Goal: Information Seeking & Learning: Check status

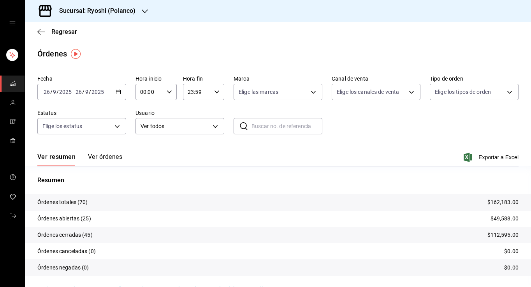
click at [36, 31] on div "Regresar" at bounding box center [278, 32] width 506 height 20
click at [39, 33] on icon "button" at bounding box center [41, 31] width 8 height 7
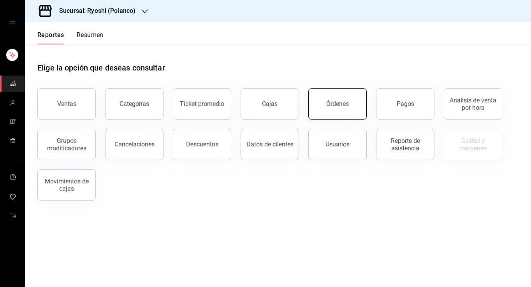
click at [342, 105] on div "Órdenes" at bounding box center [337, 103] width 23 height 7
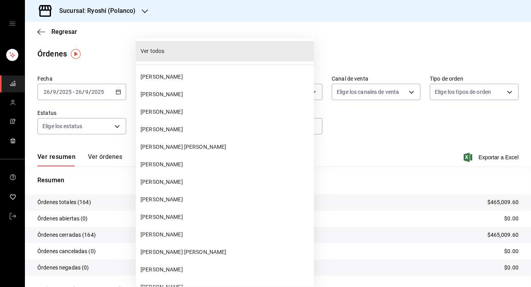
click at [217, 127] on body "Sucursal: Ryoshi ([PERSON_NAME]) Regresar Órdenes Fecha [DATE] [DATE] - [DATE] …" at bounding box center [265, 143] width 531 height 287
click at [368, 165] on div at bounding box center [265, 143] width 531 height 287
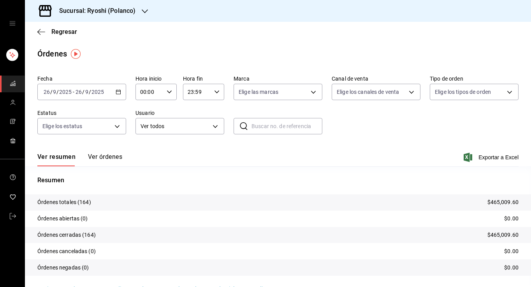
click at [118, 93] on icon "button" at bounding box center [118, 91] width 5 height 5
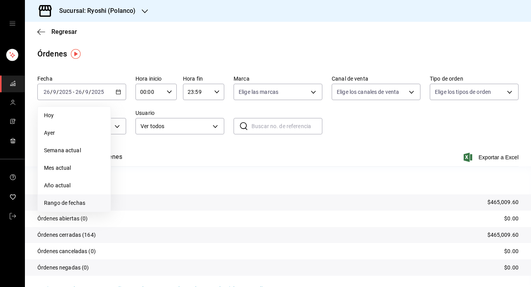
click at [79, 202] on span "Rango de fechas" at bounding box center [74, 203] width 60 height 8
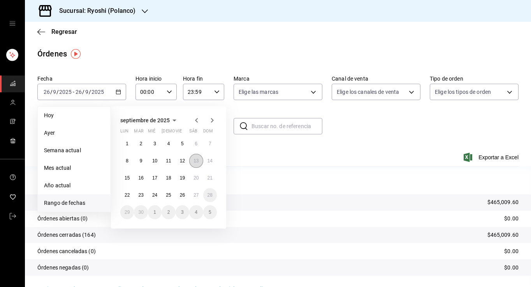
click at [198, 163] on abbr "13" at bounding box center [195, 160] width 5 height 5
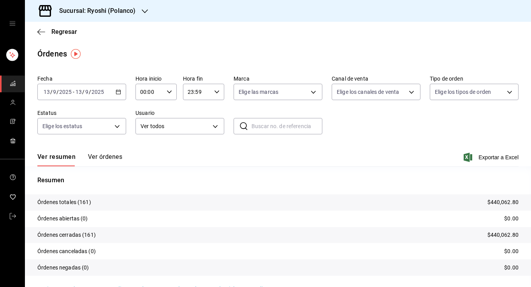
click at [170, 91] on icon "button" at bounding box center [169, 91] width 5 height 5
click at [146, 120] on span "20" at bounding box center [146, 117] width 8 height 6
type input "20:00"
click at [168, 111] on span "00" at bounding box center [166, 112] width 8 height 6
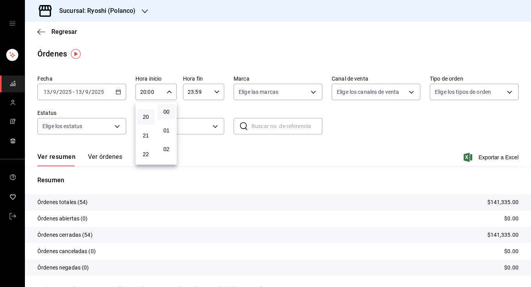
click at [356, 114] on div at bounding box center [265, 143] width 531 height 287
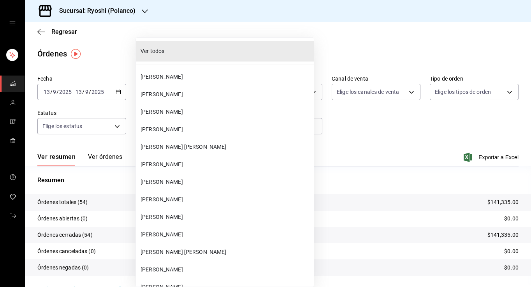
click at [214, 128] on body "Sucursal: Ryoshi ([PERSON_NAME]) Regresar Órdenes Fecha [DATE] [DATE] - [DATE] …" at bounding box center [265, 143] width 531 height 287
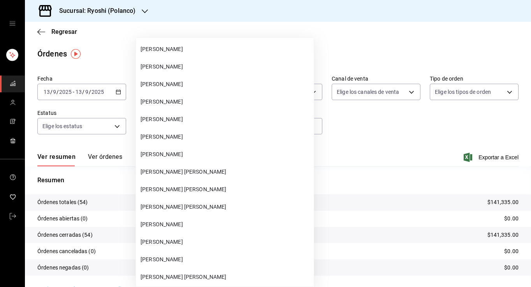
scroll to position [976, 0]
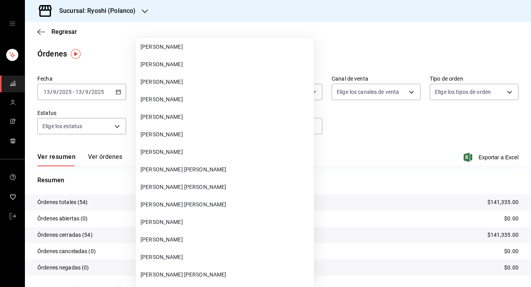
click at [406, 136] on div at bounding box center [265, 143] width 531 height 287
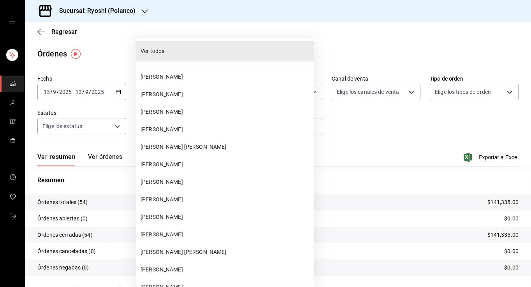
click at [218, 125] on body "Sucursal: Ryoshi ([PERSON_NAME]) Regresar Órdenes Fecha [DATE] [DATE] - [DATE] …" at bounding box center [265, 143] width 531 height 287
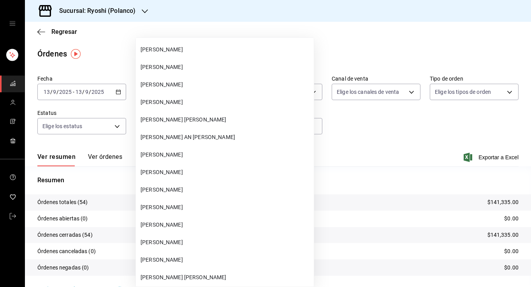
scroll to position [290, 0]
click at [341, 146] on div at bounding box center [265, 143] width 531 height 287
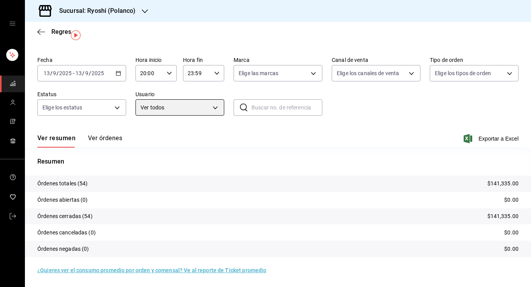
scroll to position [19, 0]
click at [269, 110] on input "text" at bounding box center [286, 108] width 71 height 16
type input "A"
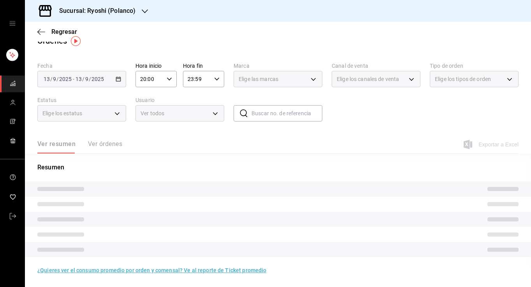
scroll to position [13, 0]
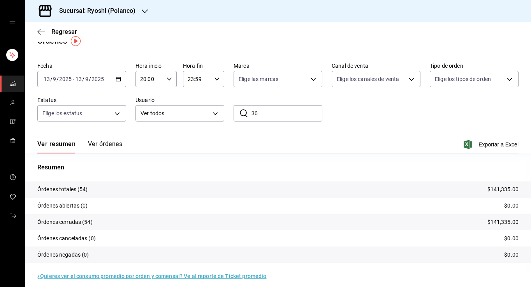
type input "30"
click at [285, 140] on div "Ver resumen Ver órdenes Exportar a Excel" at bounding box center [277, 142] width 481 height 23
click at [101, 141] on button "Ver órdenes" at bounding box center [105, 146] width 34 height 13
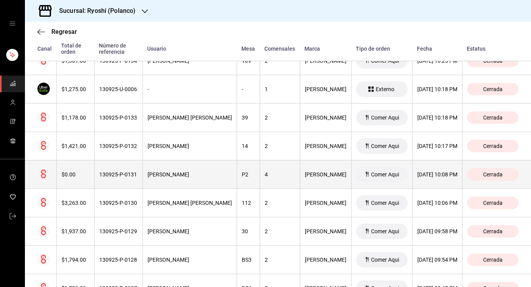
scroll to position [525, 0]
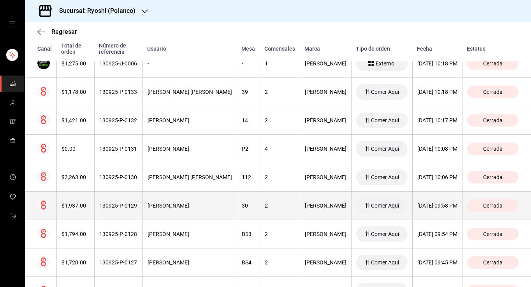
click at [265, 204] on div "2" at bounding box center [280, 205] width 30 height 6
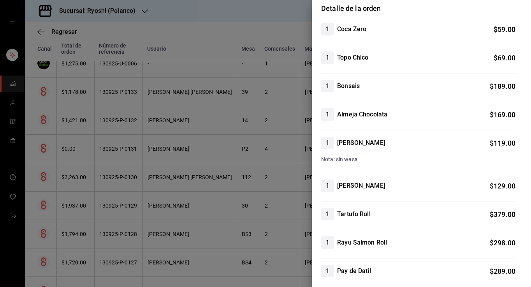
scroll to position [68, 0]
